Goal: Register for event/course

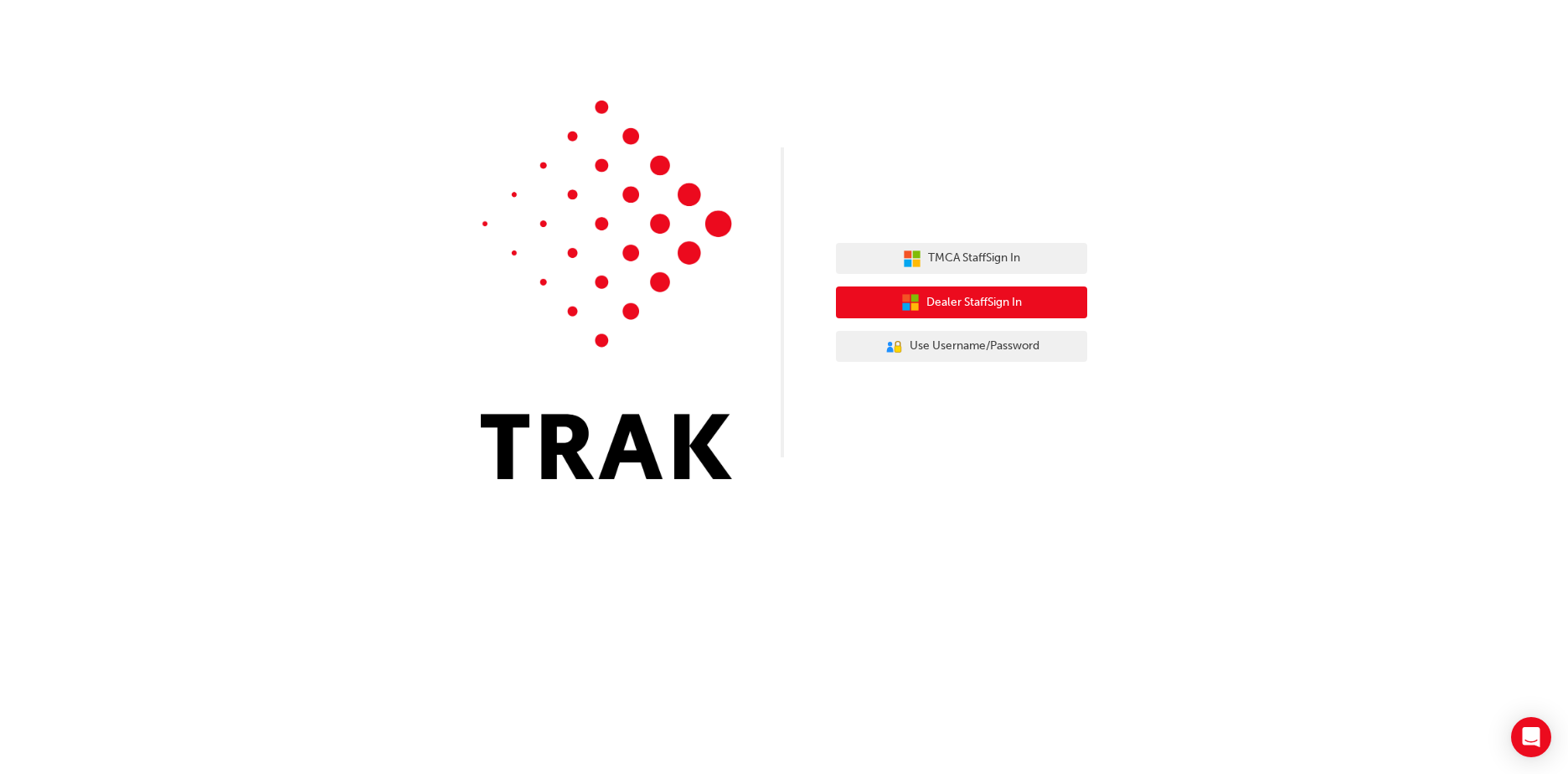
click at [997, 307] on span "Dealer Staff Sign In" at bounding box center [974, 303] width 96 height 19
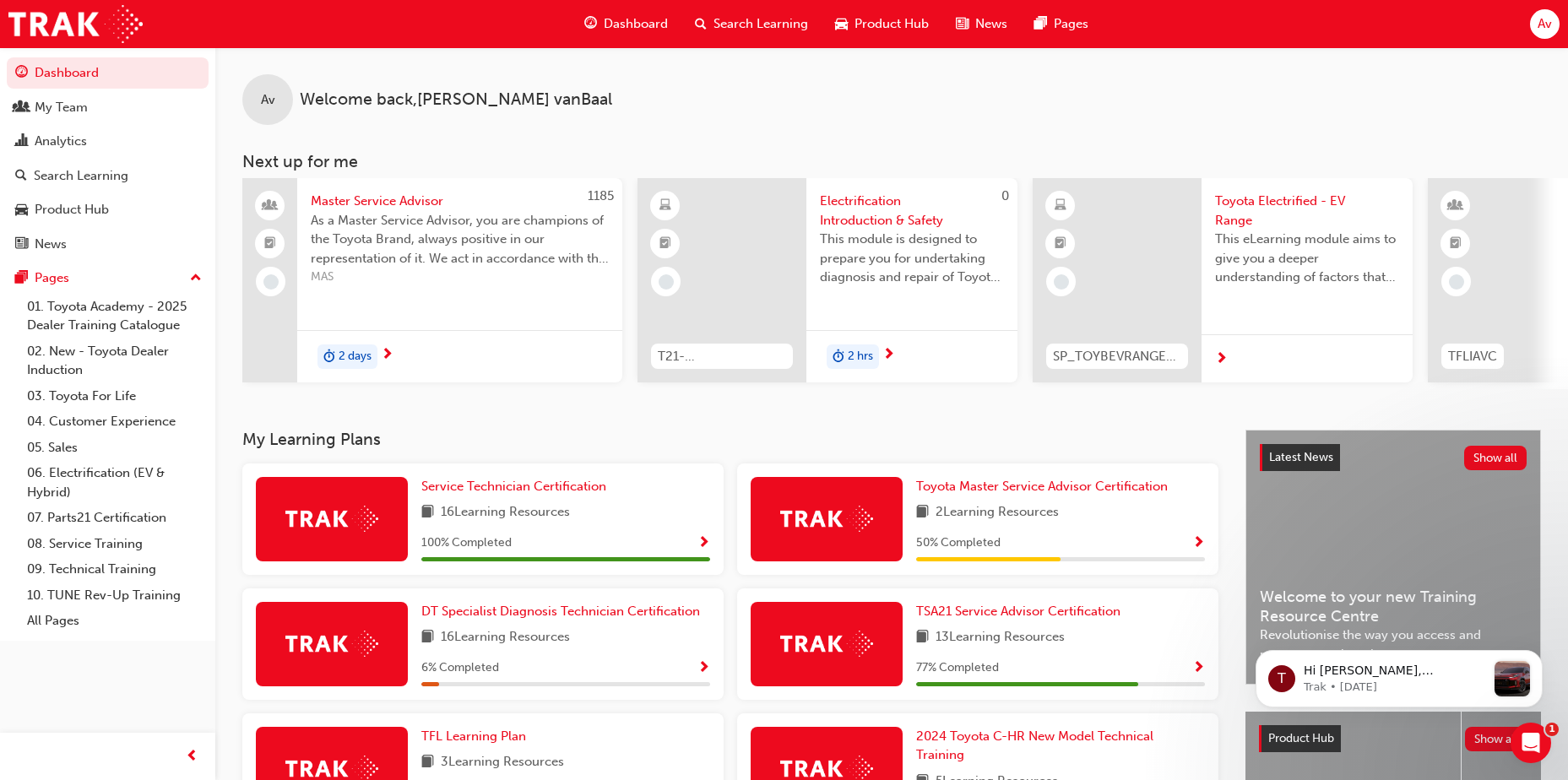
click at [772, 23] on span "Search Learning" at bounding box center [760, 24] width 94 height 19
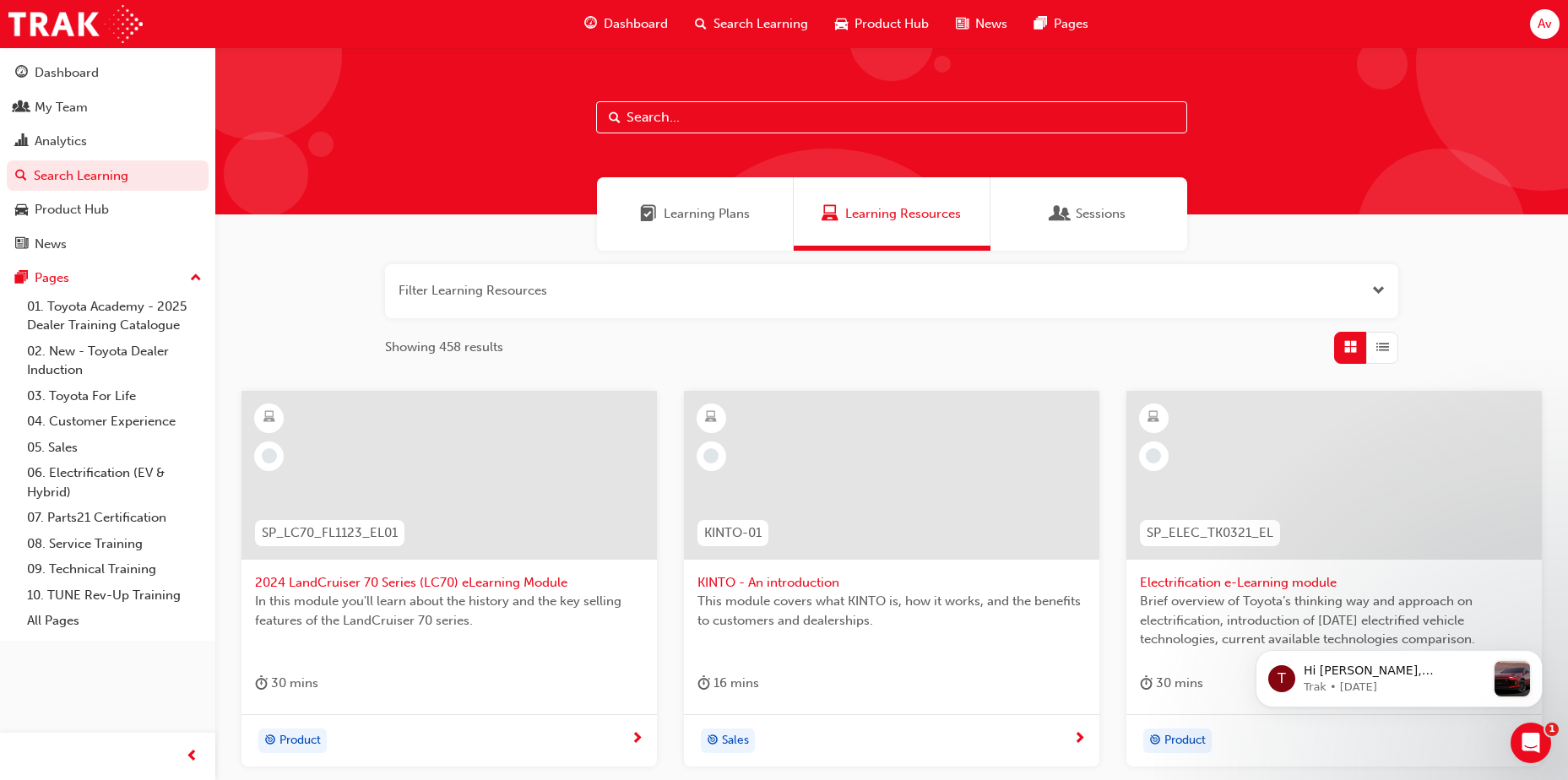
click at [661, 133] on input "text" at bounding box center [892, 117] width 591 height 32
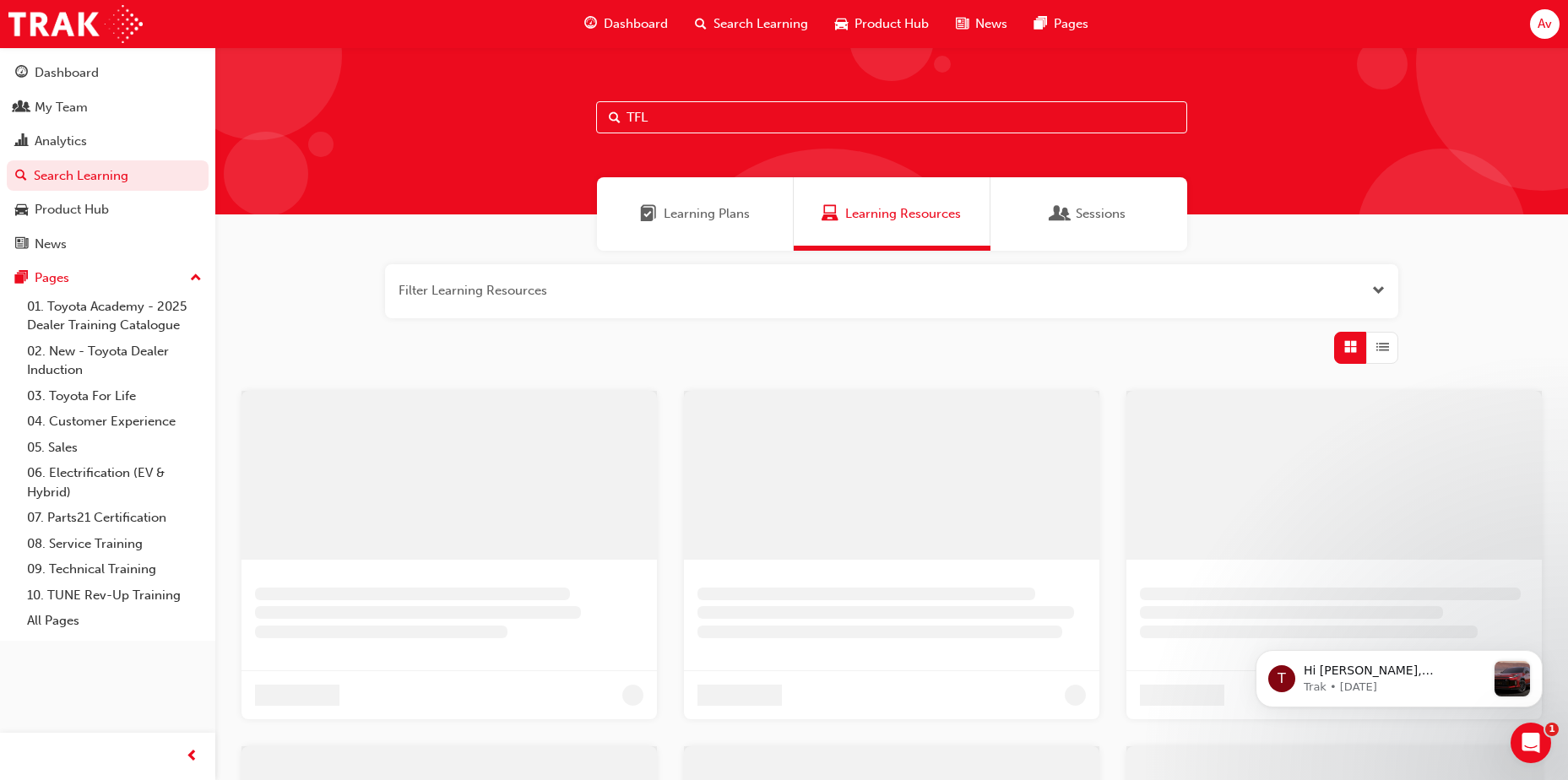
type input "TFL"
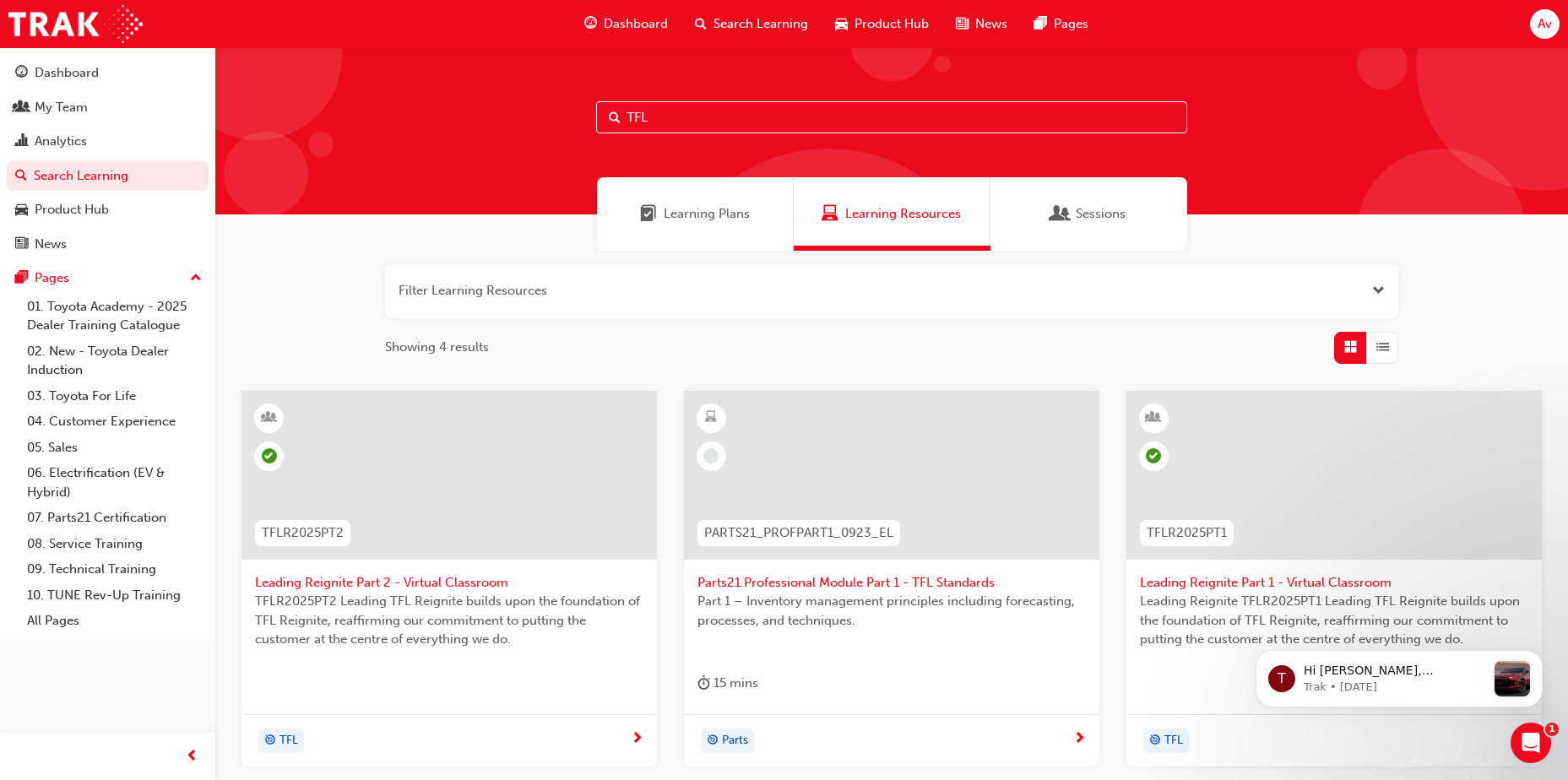
click at [907, 214] on span "Learning Resources" at bounding box center [902, 214] width 115 height 19
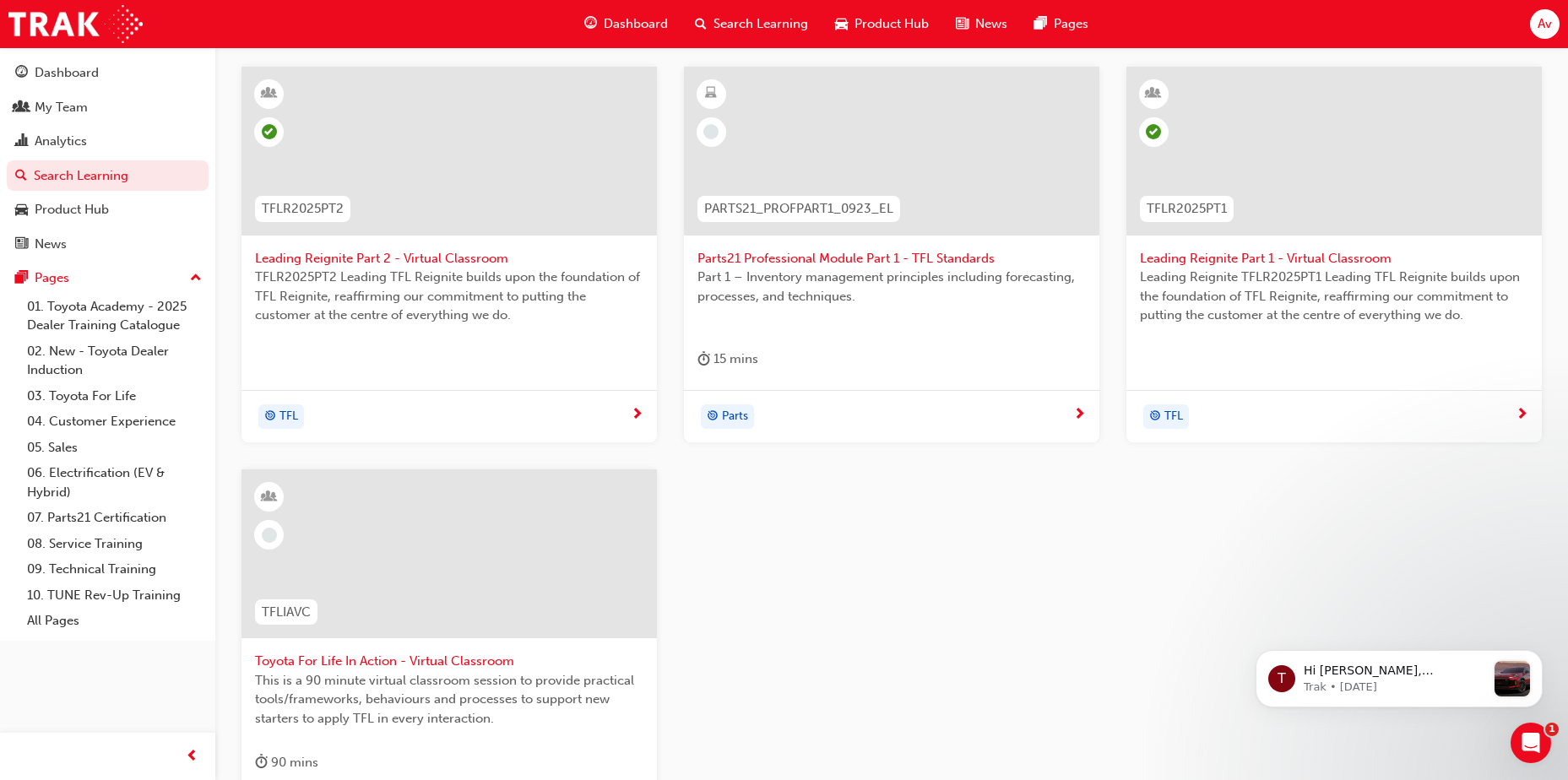
scroll to position [443, 0]
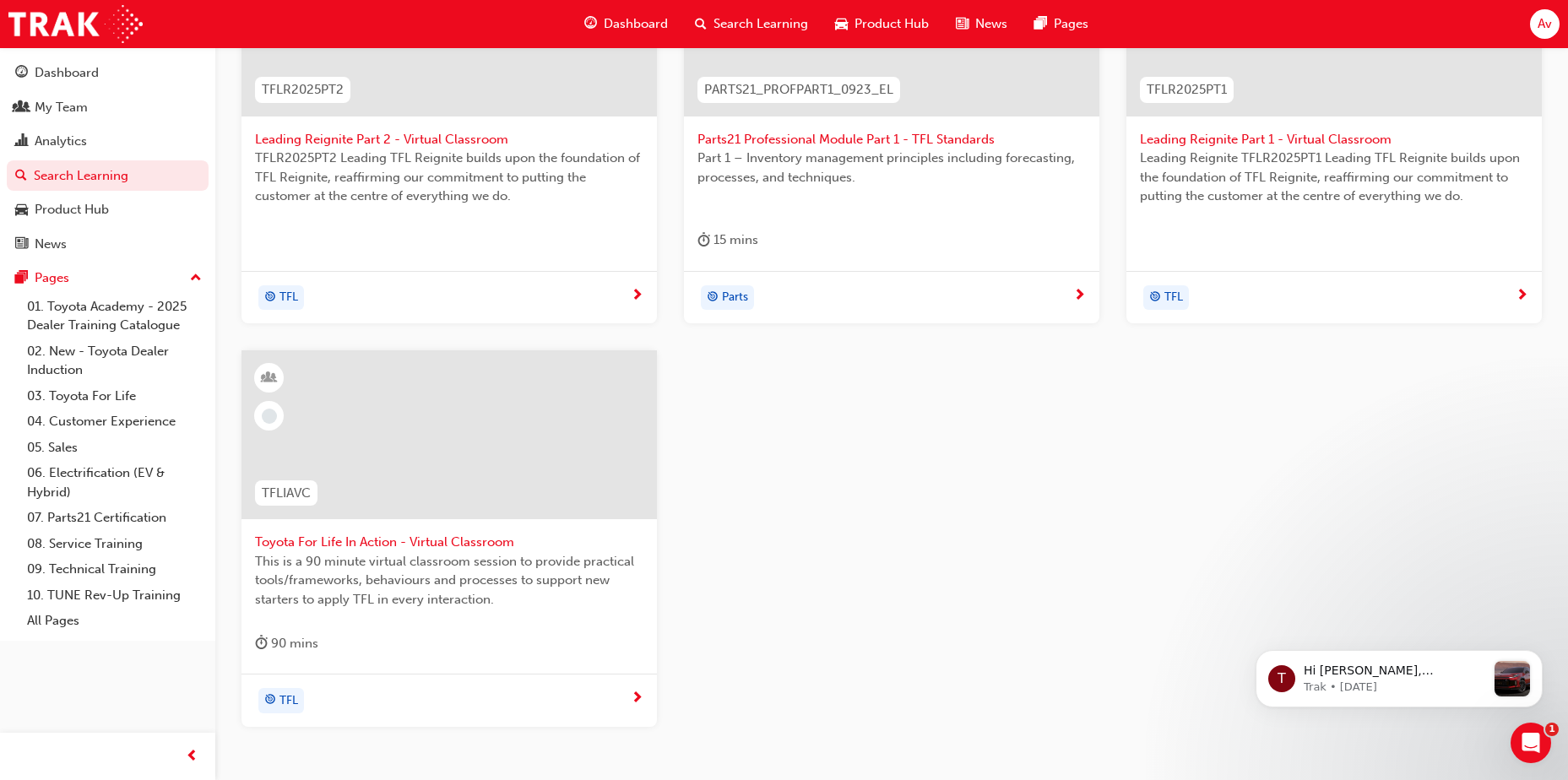
click at [475, 444] on div at bounding box center [449, 434] width 416 height 169
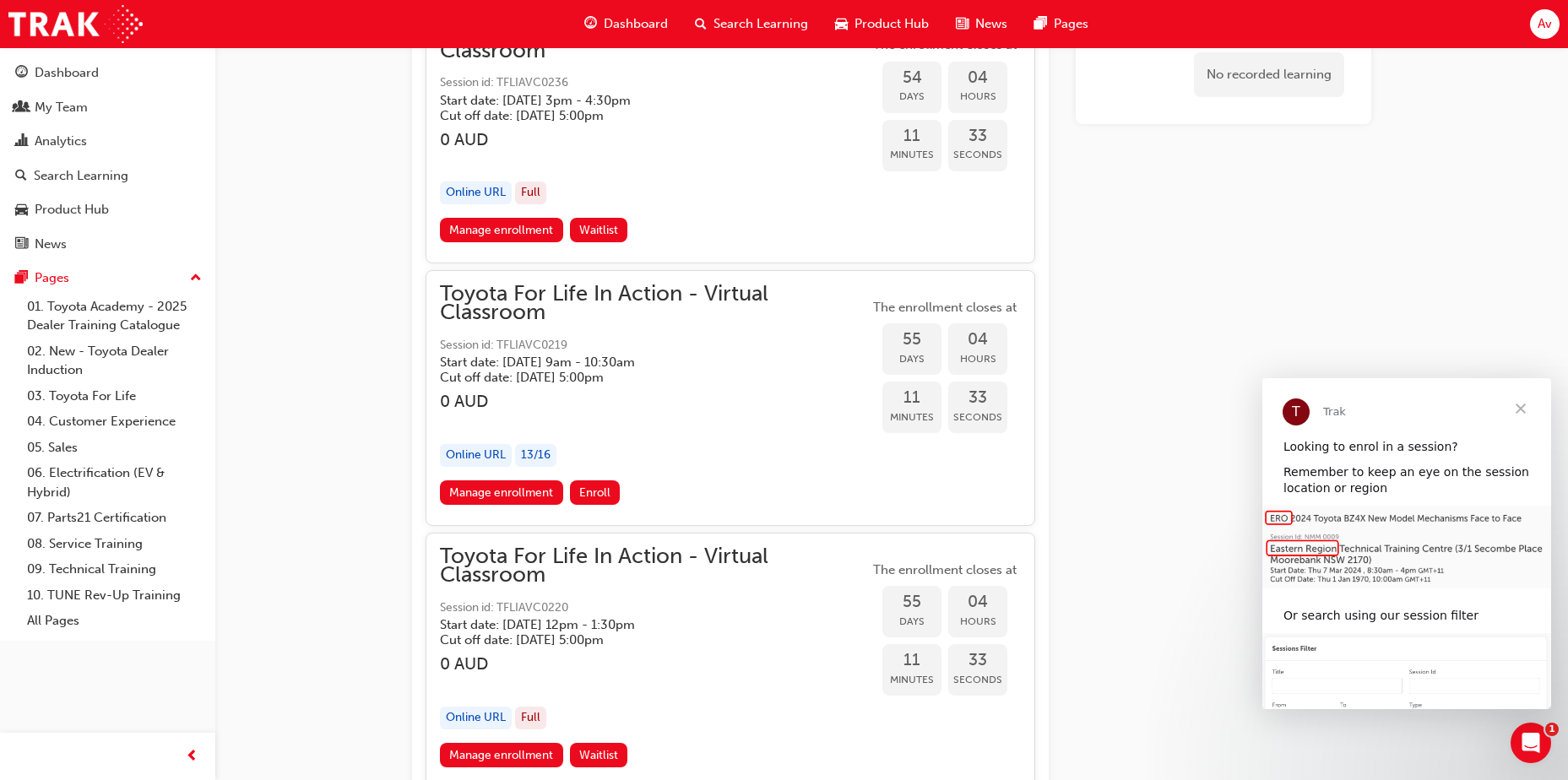
scroll to position [19223, 0]
click at [541, 504] on link "Manage enrollment" at bounding box center [501, 494] width 123 height 25
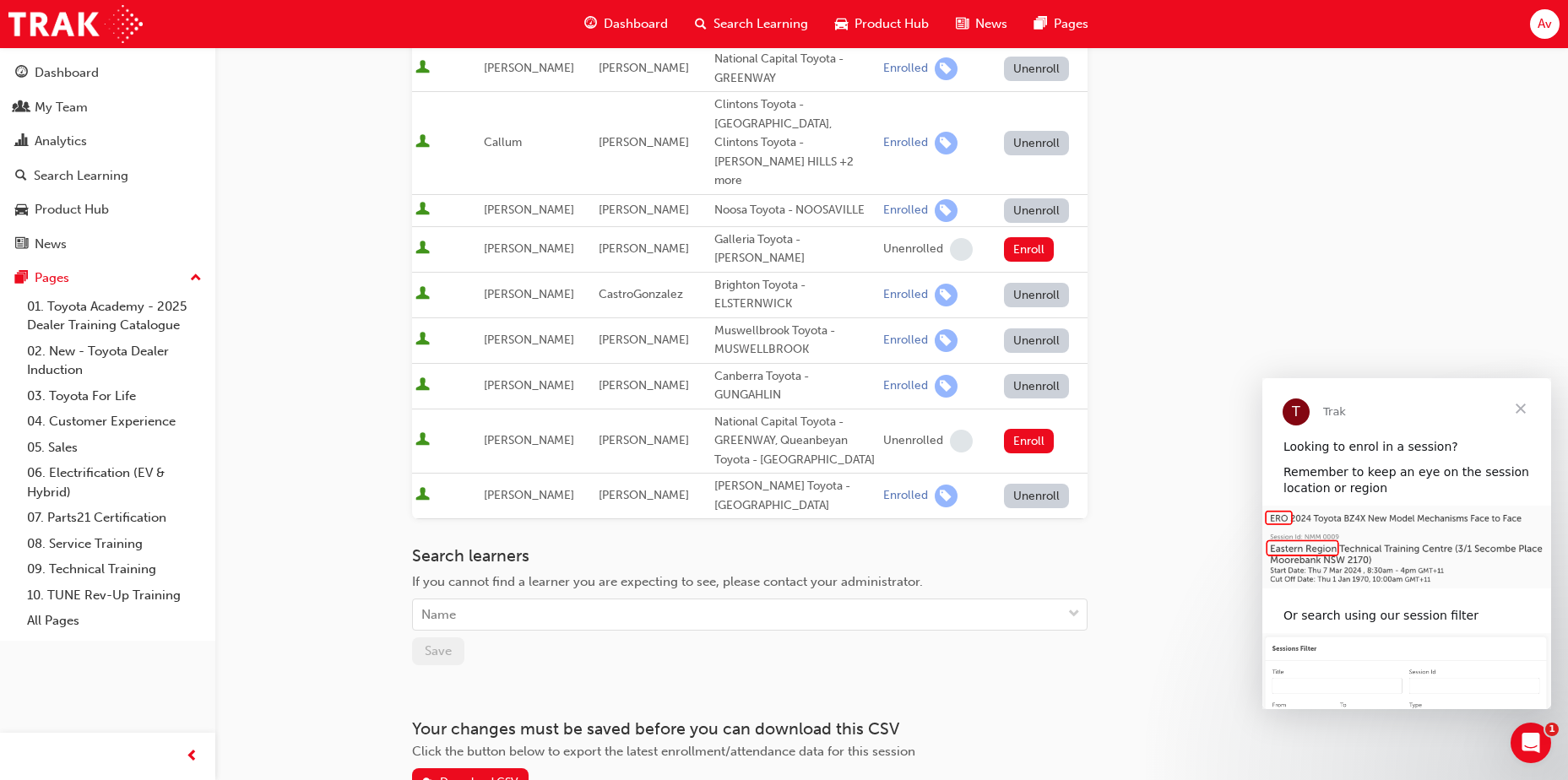
scroll to position [739, 0]
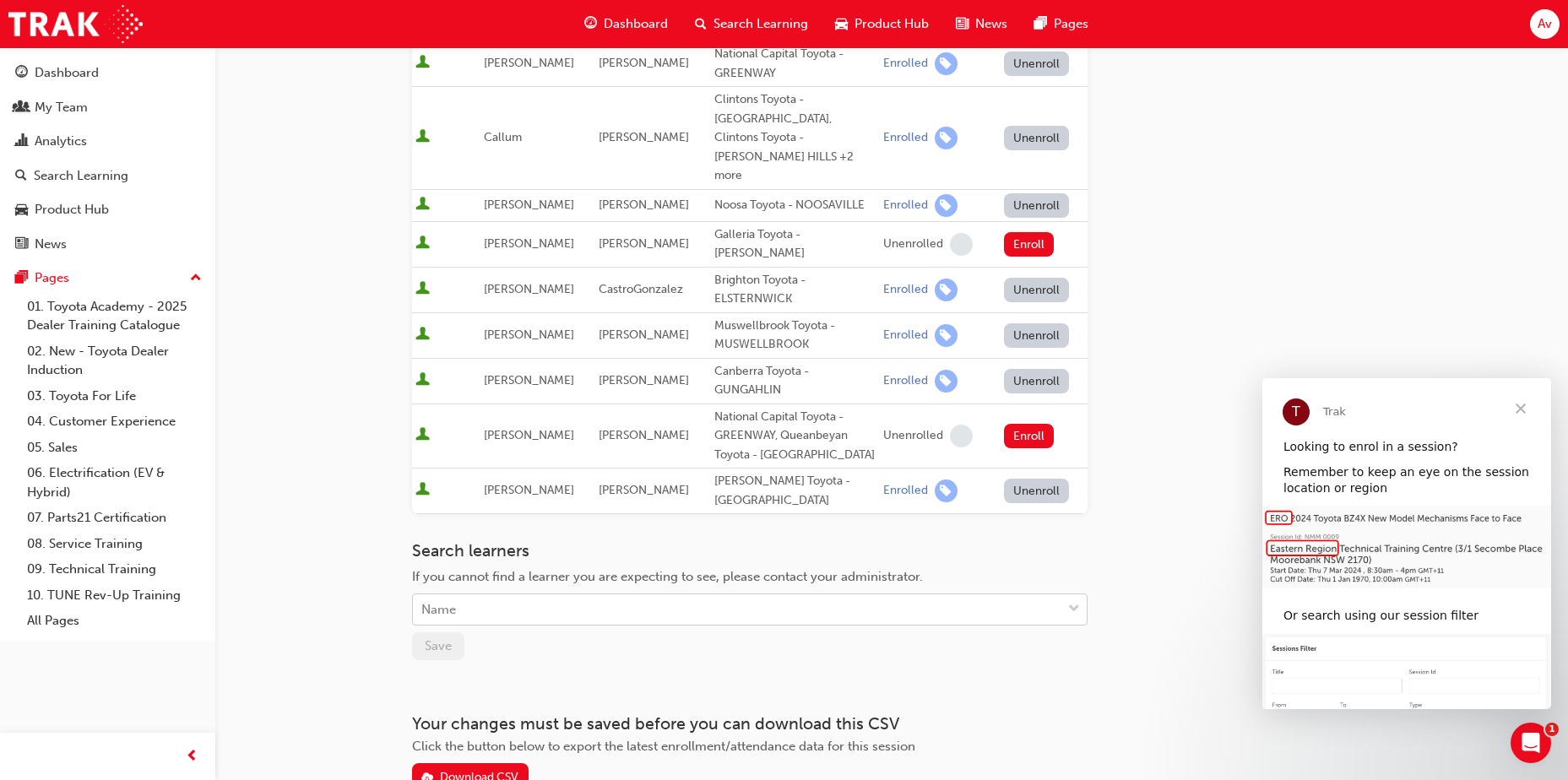
click at [488, 595] on div "Name" at bounding box center [737, 609] width 649 height 30
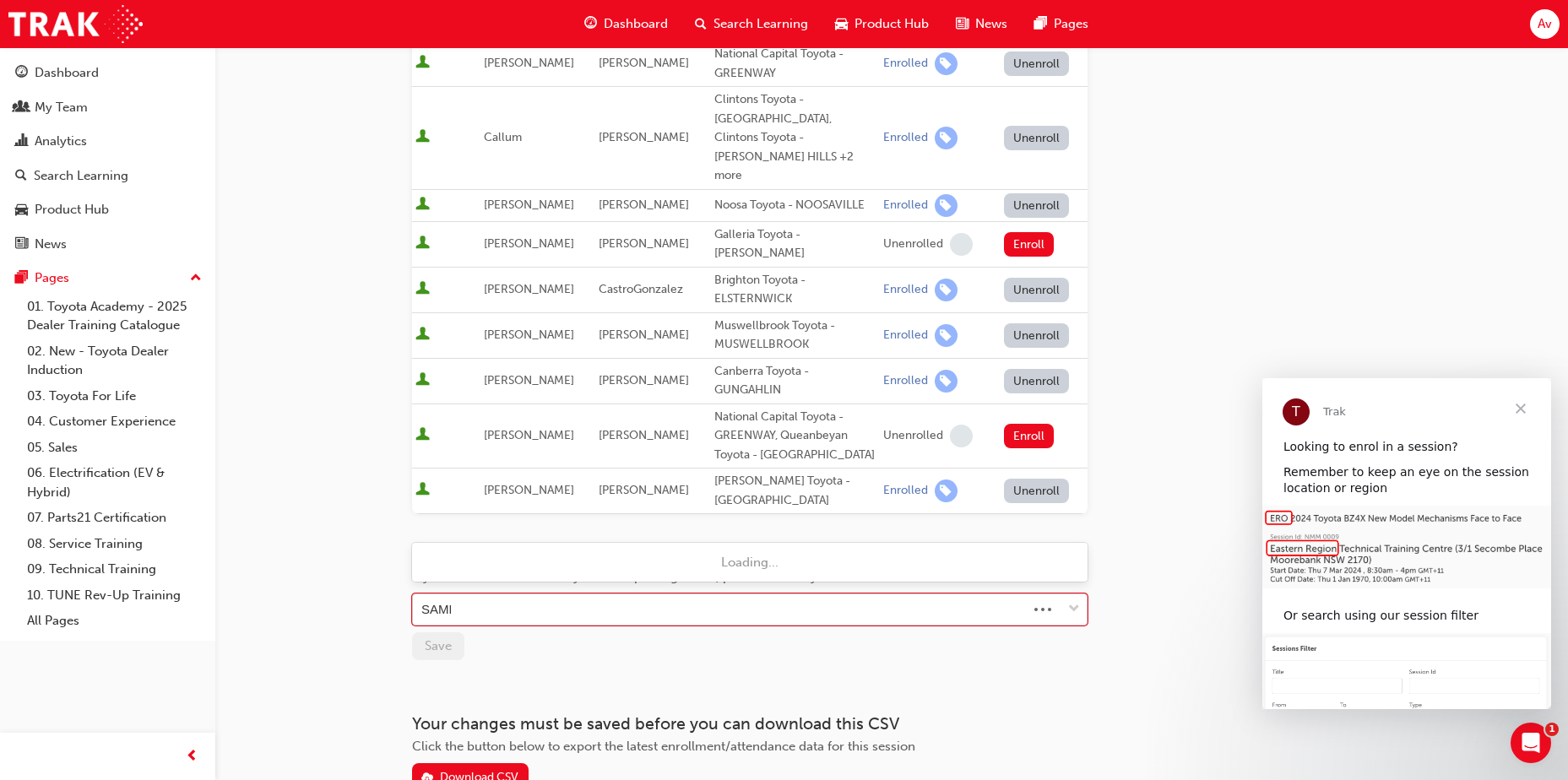
type input "SAMMI"
drag, startPoint x: 508, startPoint y: 513, endPoint x: 168, endPoint y: 536, distance: 340.8
click at [174, 544] on div "Dashboard My Team Analytics Search Learning Product Hub News Pages Pages 01. To…" at bounding box center [784, 73] width 1568 height 1626
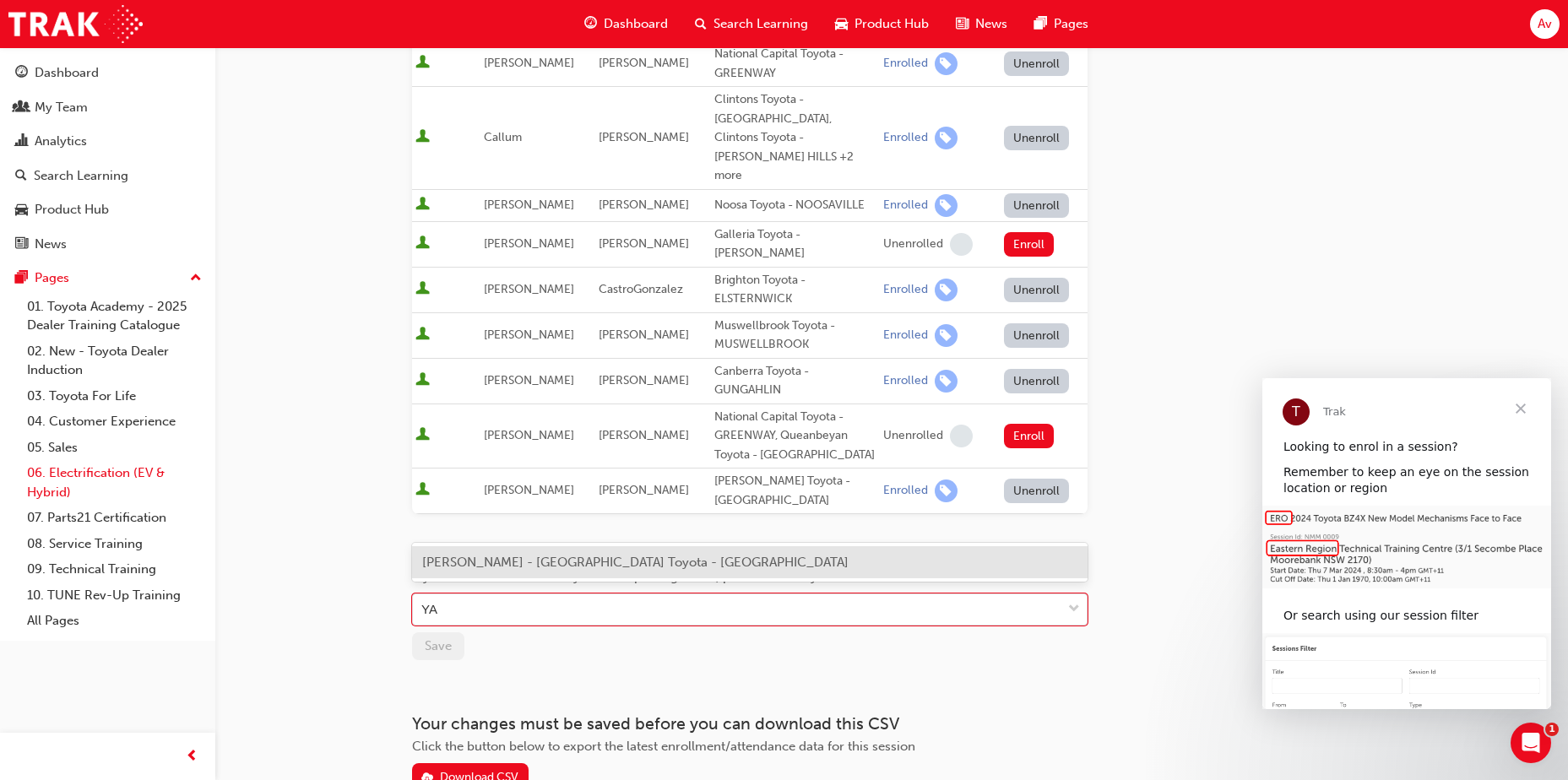
type input "Y"
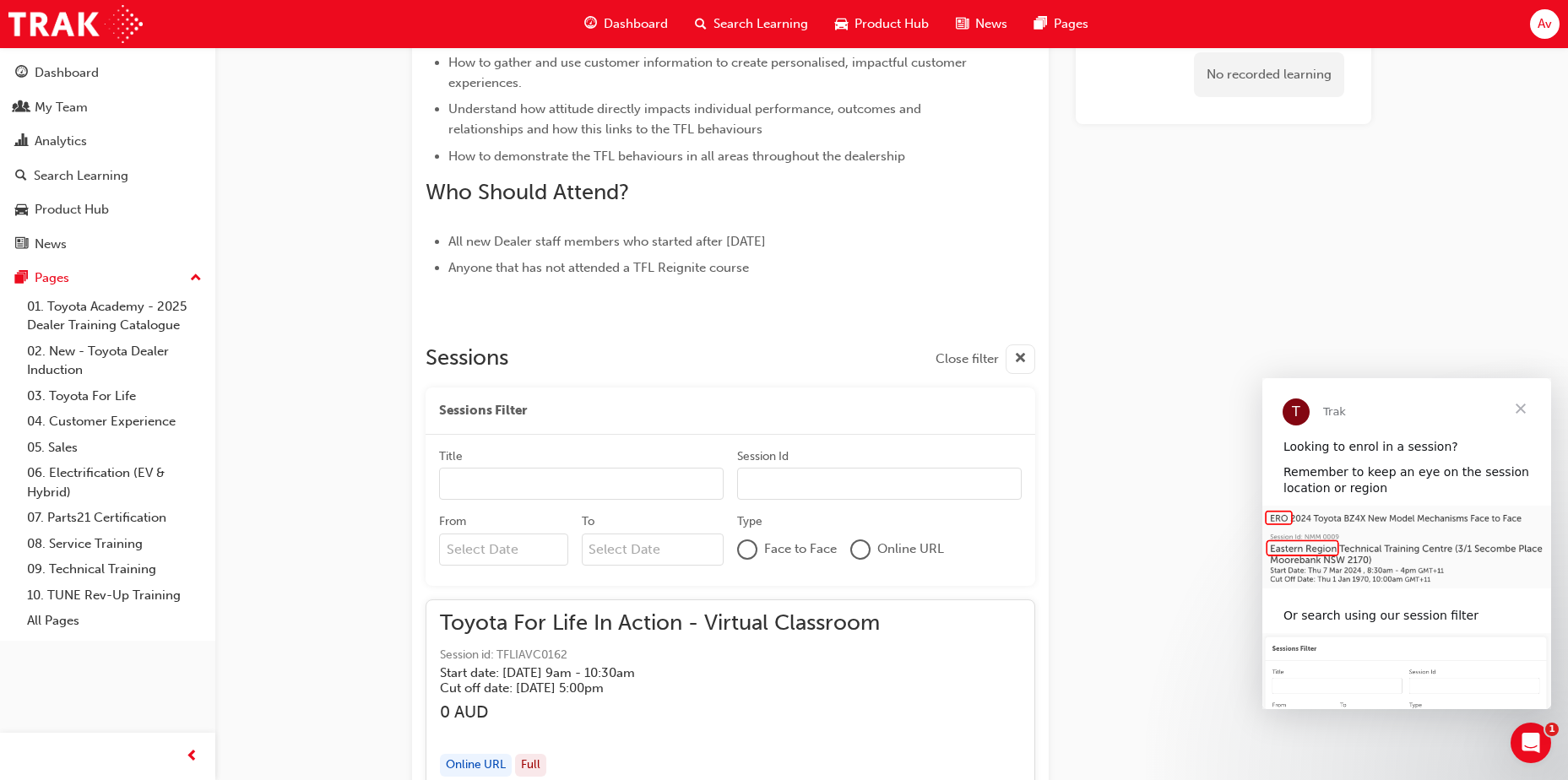
scroll to position [19223, 0]
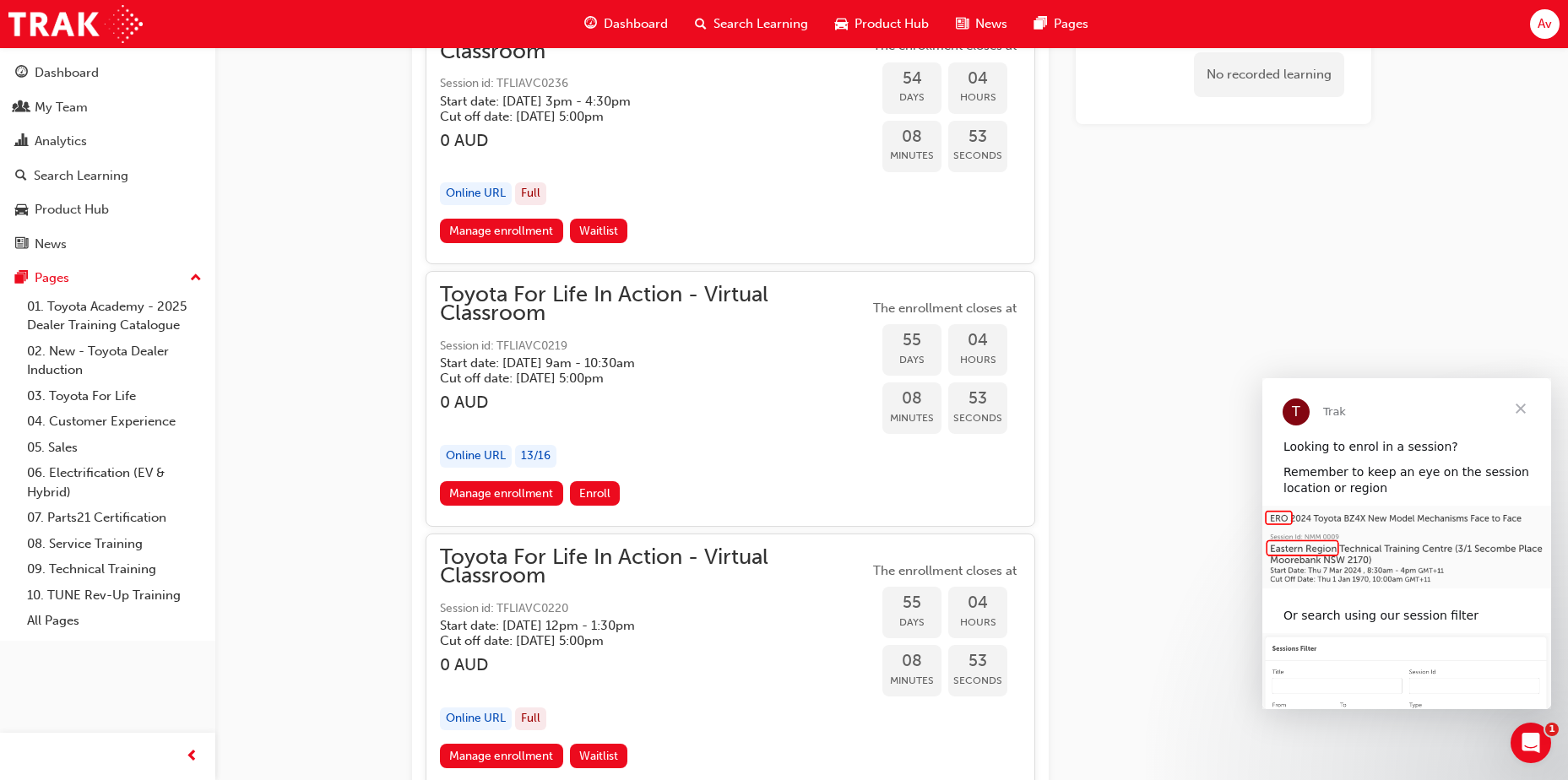
click at [526, 371] on h5 "Cut off date: [DATE] 5:00pm" at bounding box center [640, 379] width 402 height 15
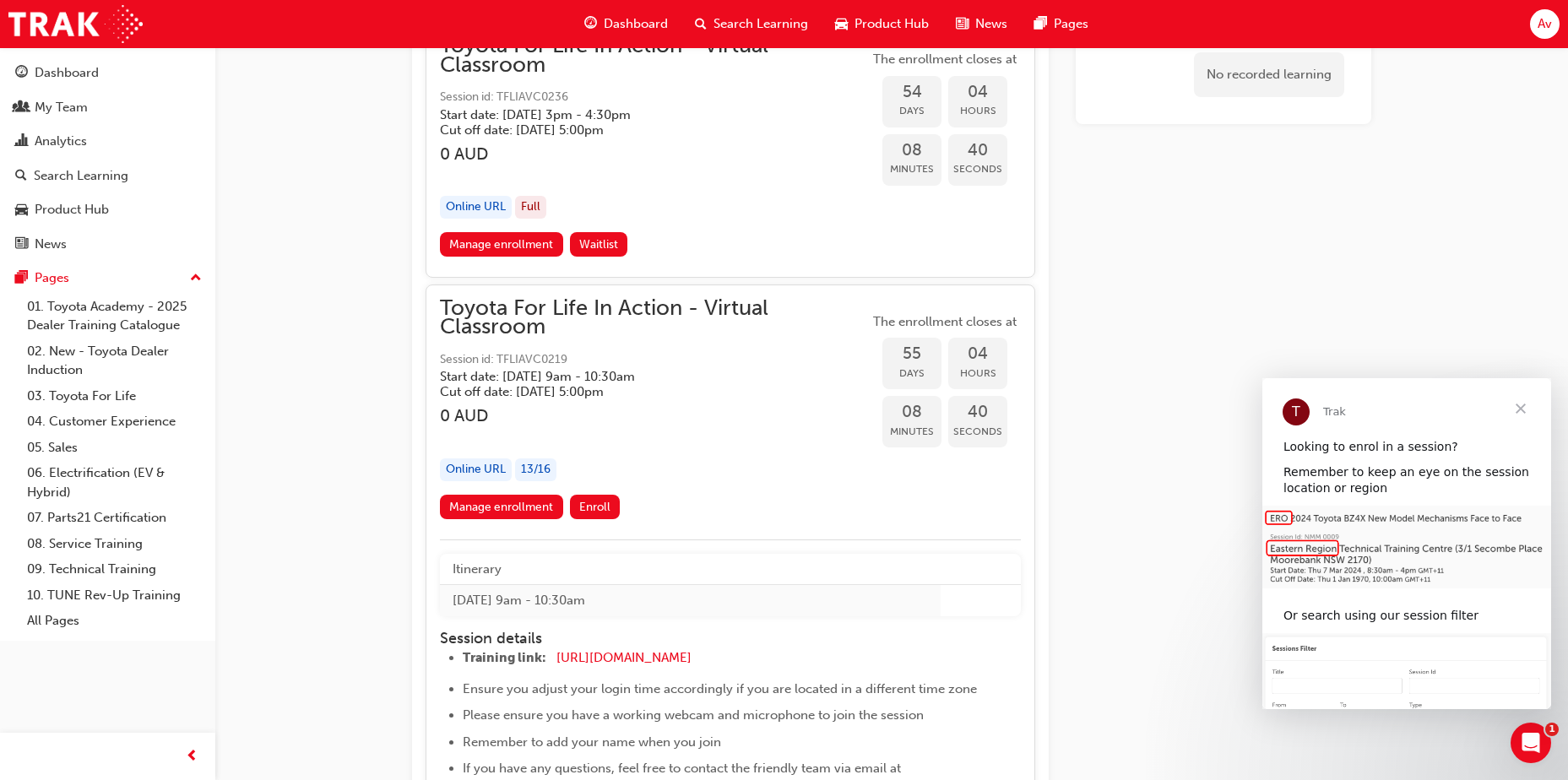
scroll to position [19202, 0]
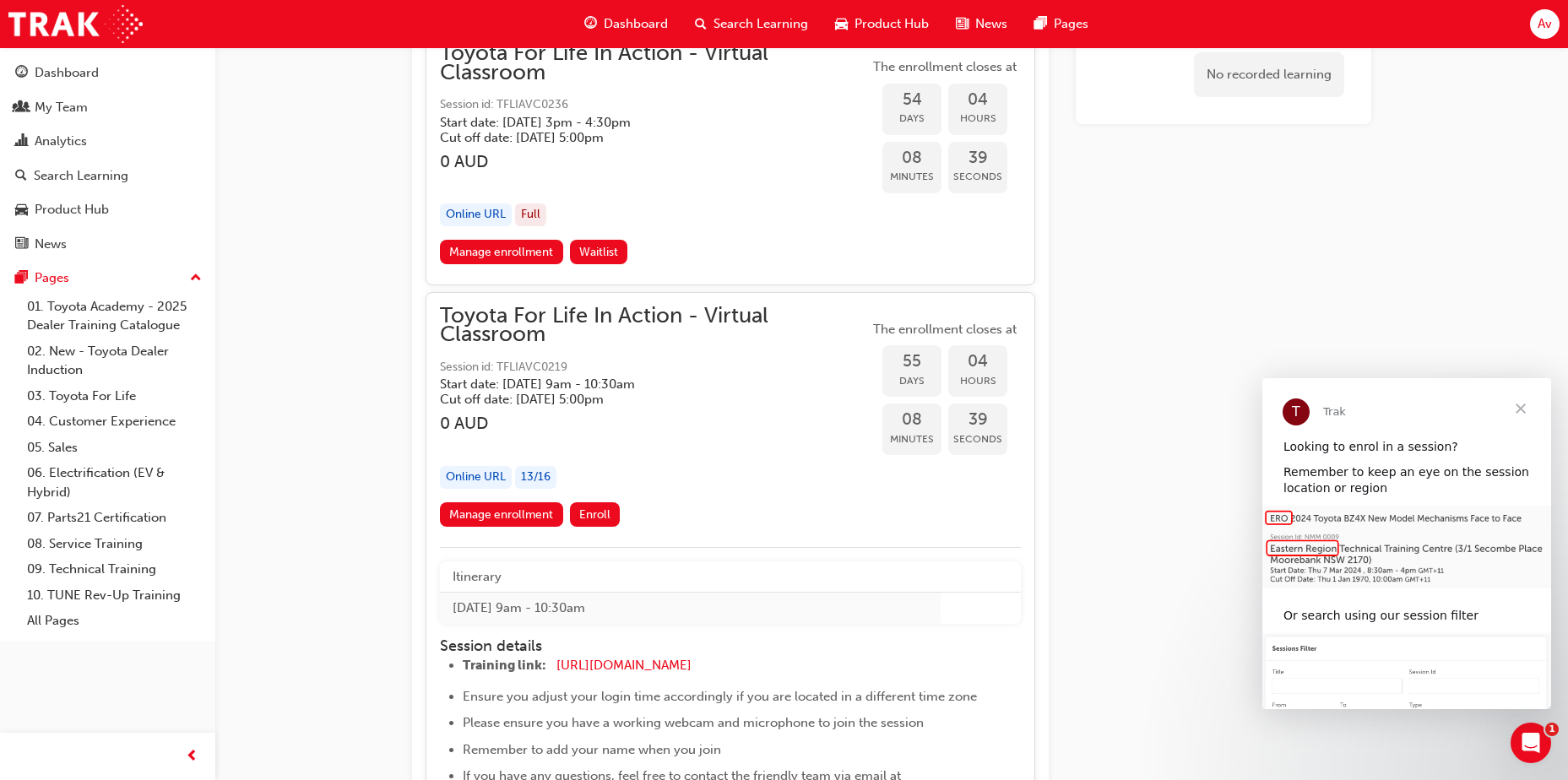
click at [510, 319] on span "Toyota For Life In Action - Virtual Classroom" at bounding box center [654, 325] width 429 height 38
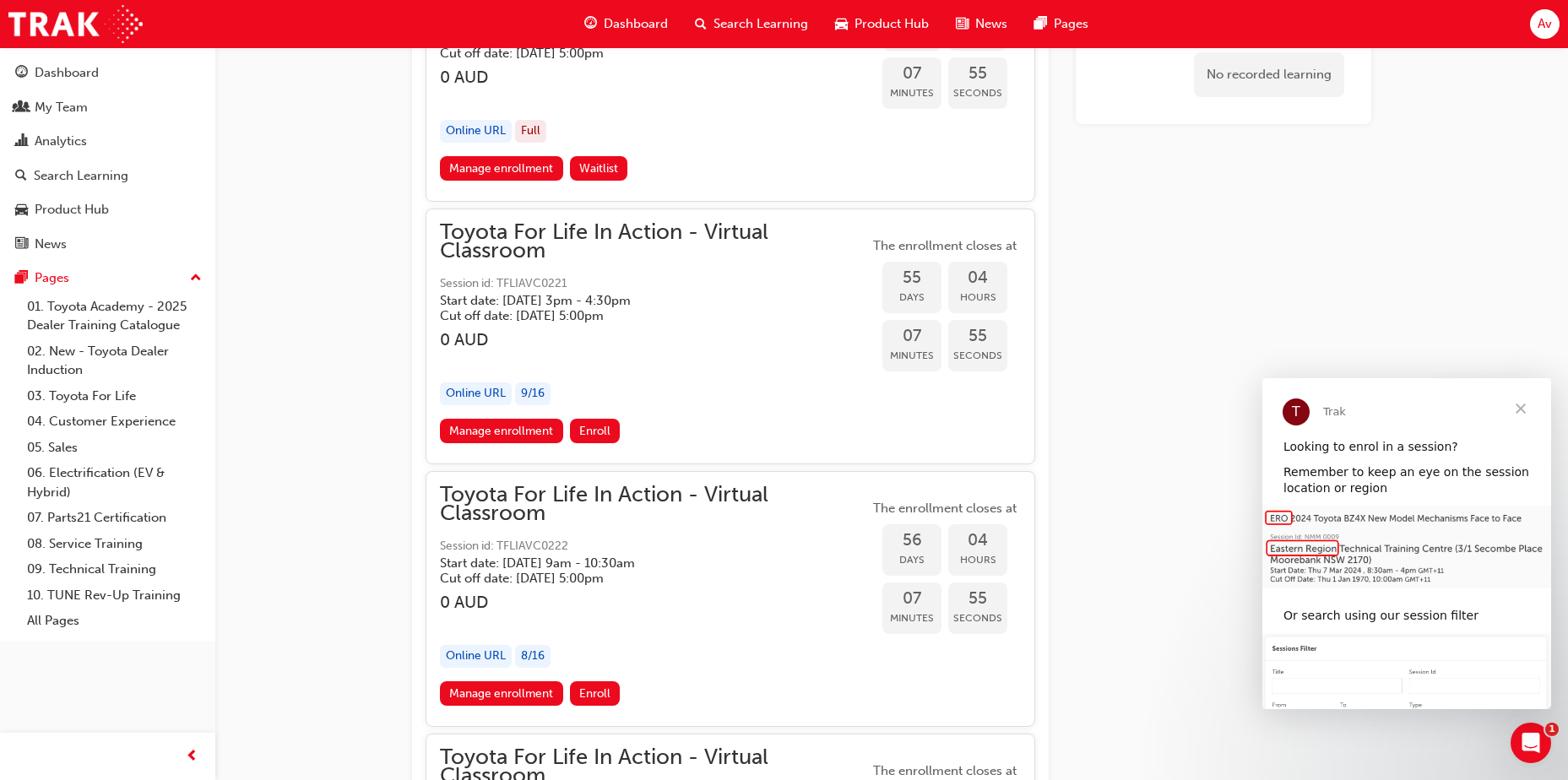
scroll to position [19873, 0]
